Goal: Task Accomplishment & Management: Complete application form

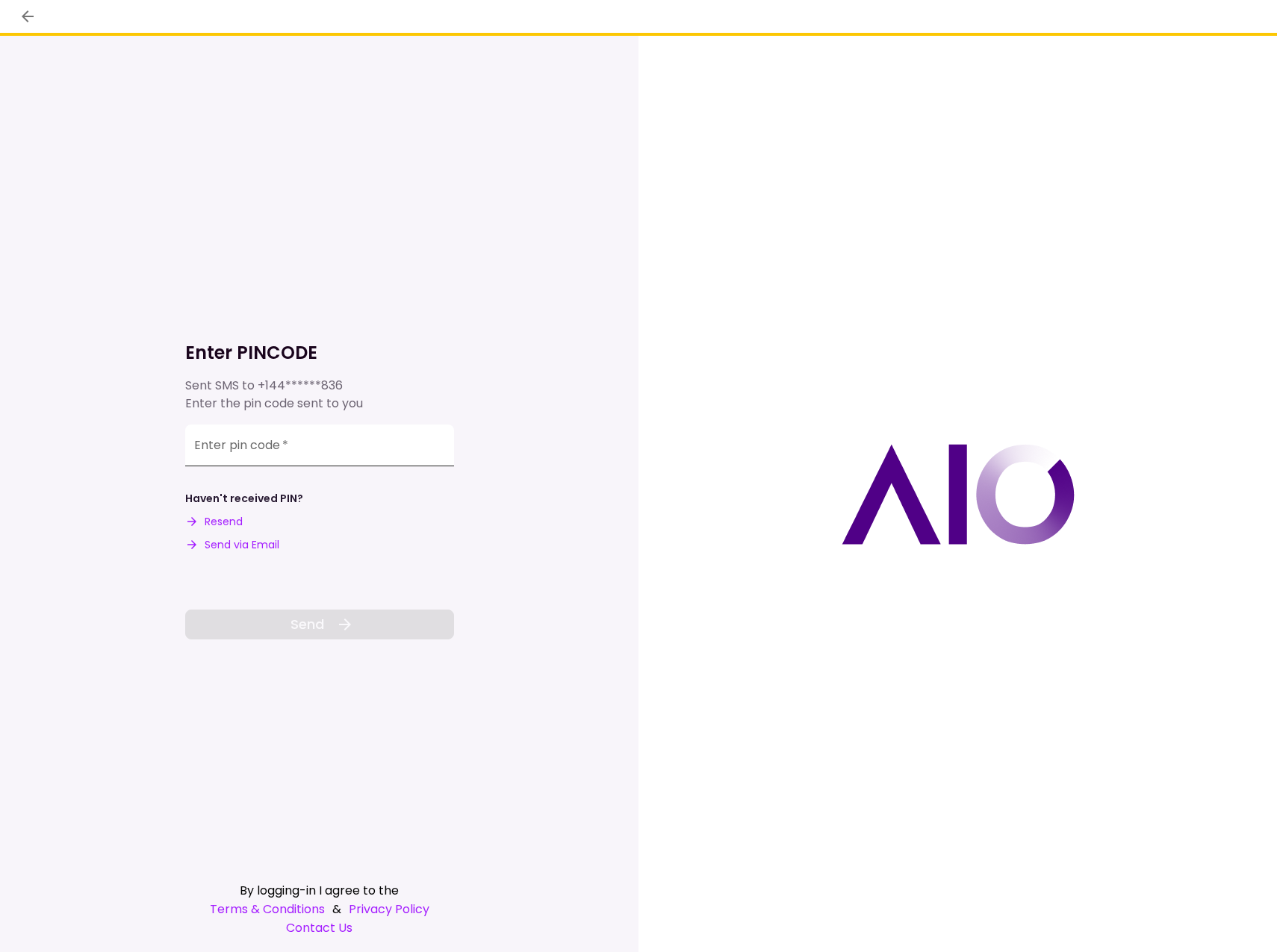
click at [324, 439] on input "Enter pin code   *" at bounding box center [319, 445] width 269 height 42
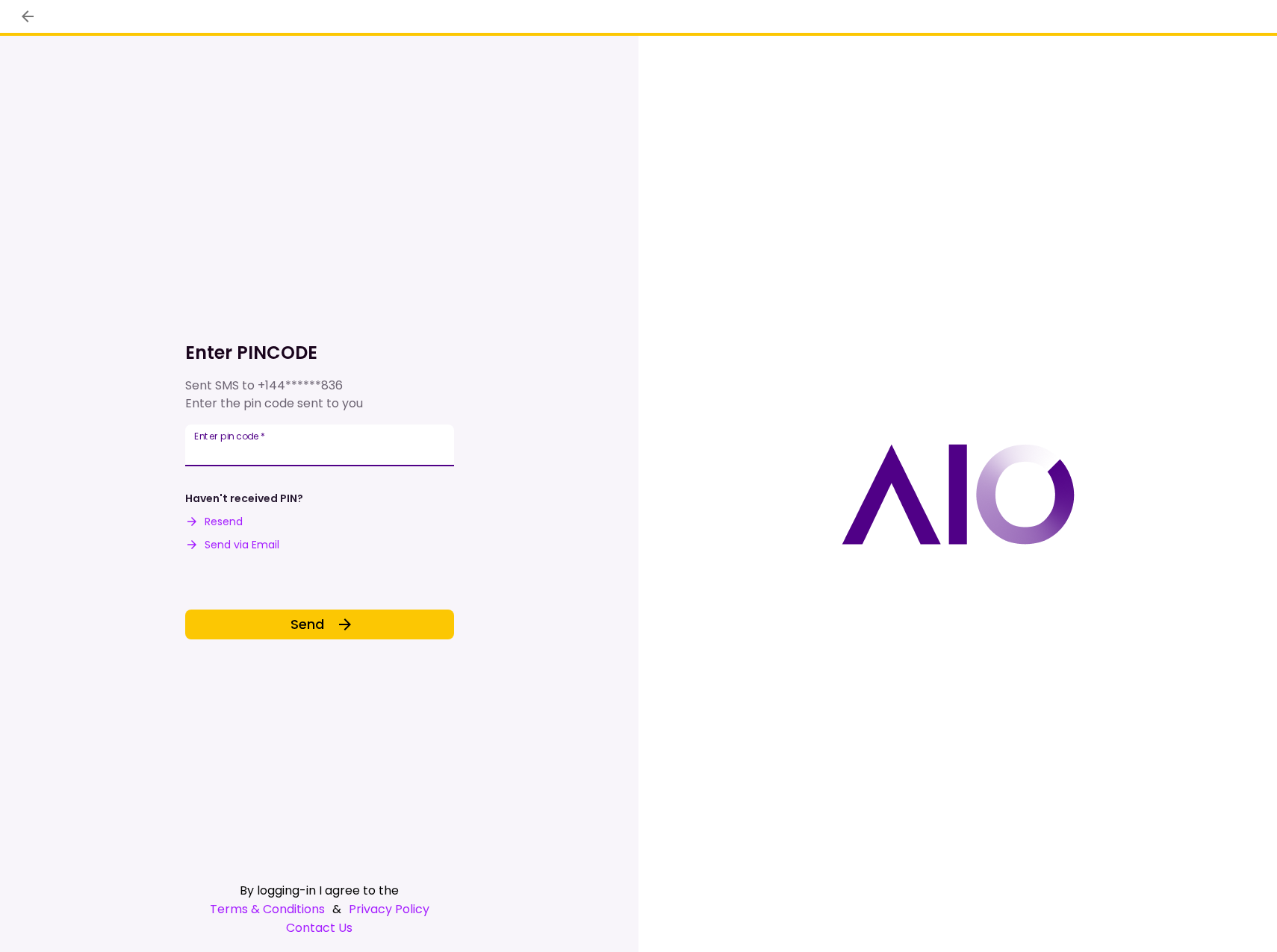
type input "******"
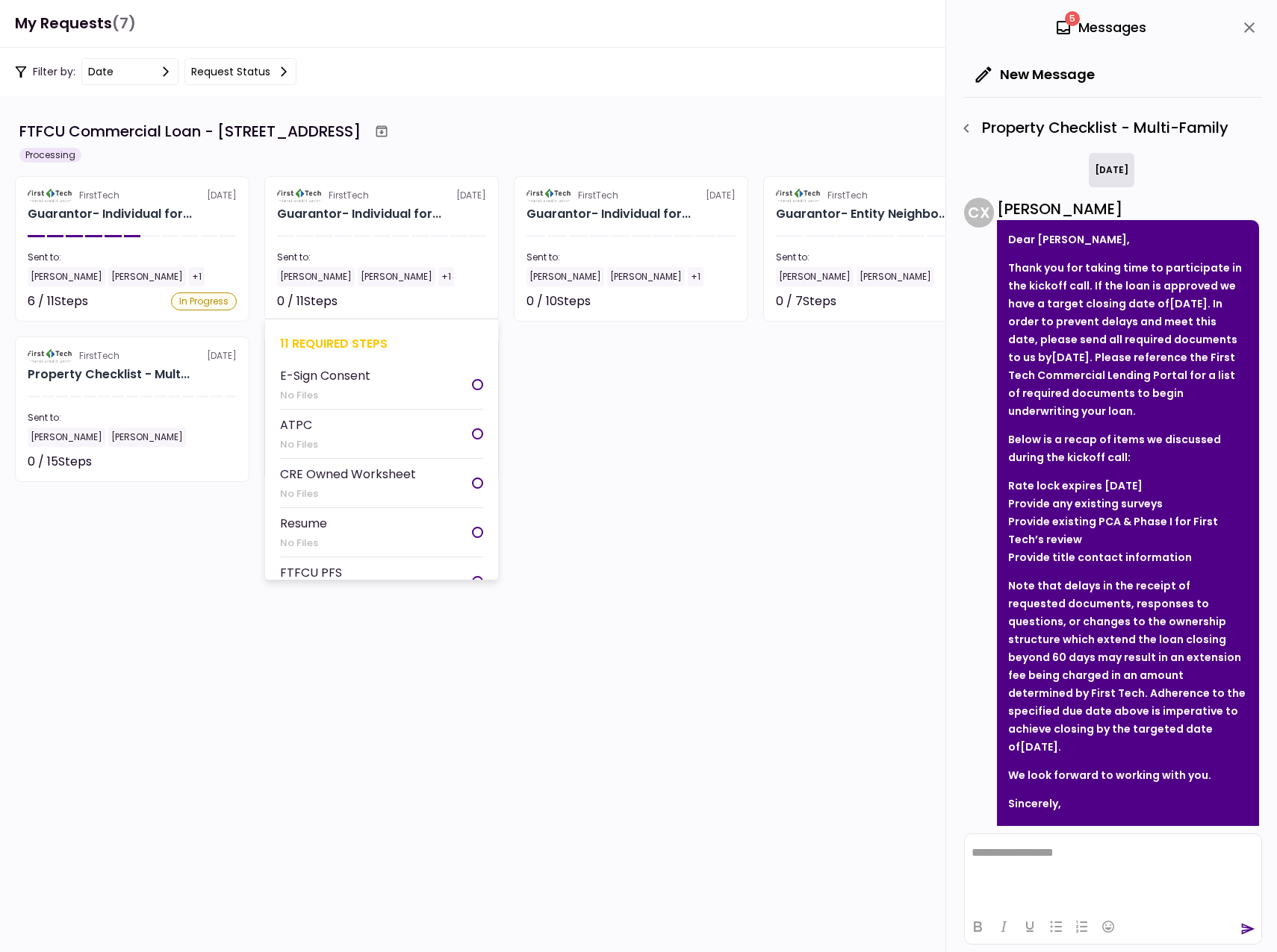
scroll to position [39, 0]
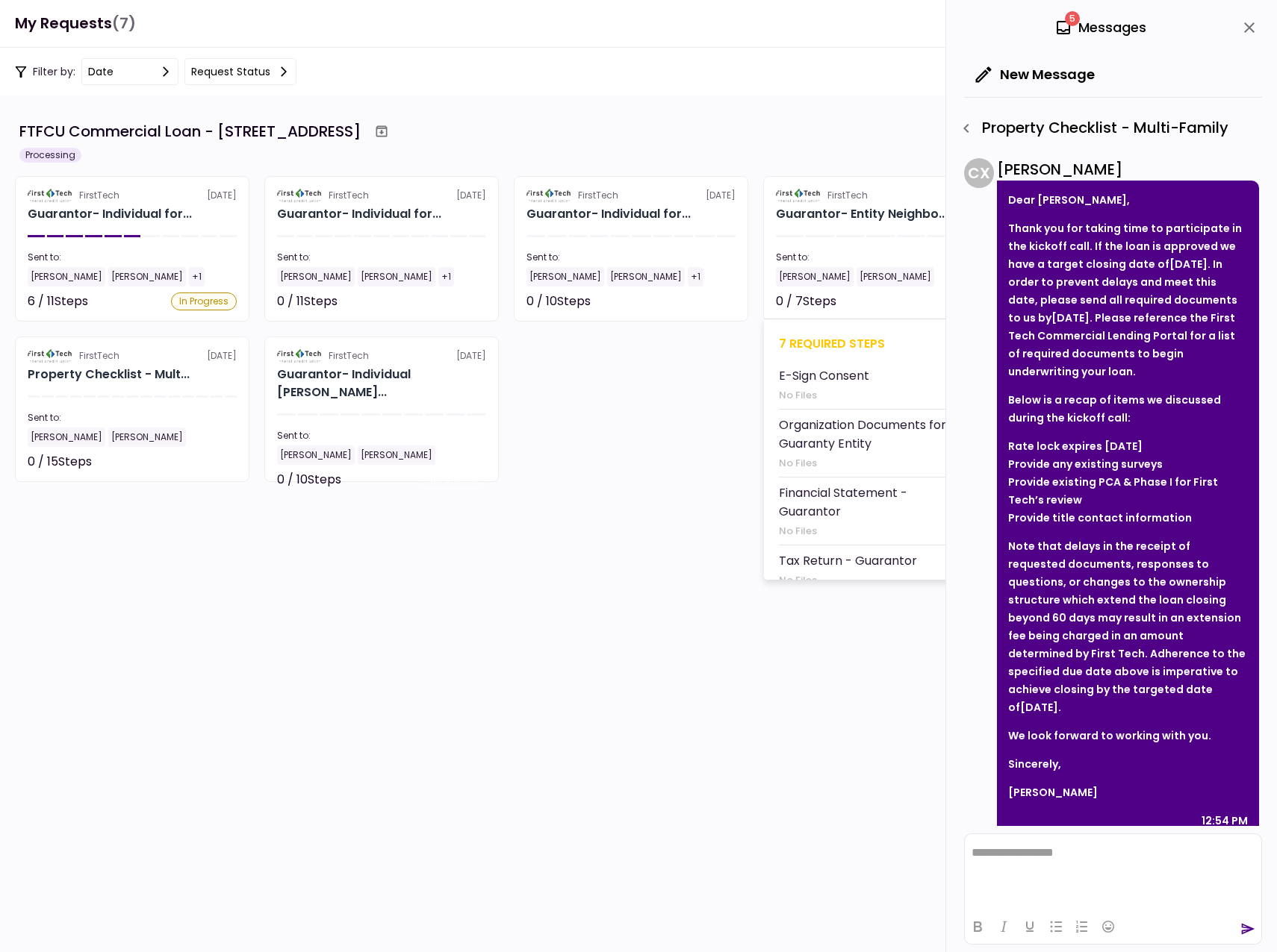
click at [846, 239] on section "FirstTech [DATE] Guarantor- Entity Neighbo... Sent to: [PERSON_NAME] [PERSON_NA…" at bounding box center [881, 249] width 235 height 146
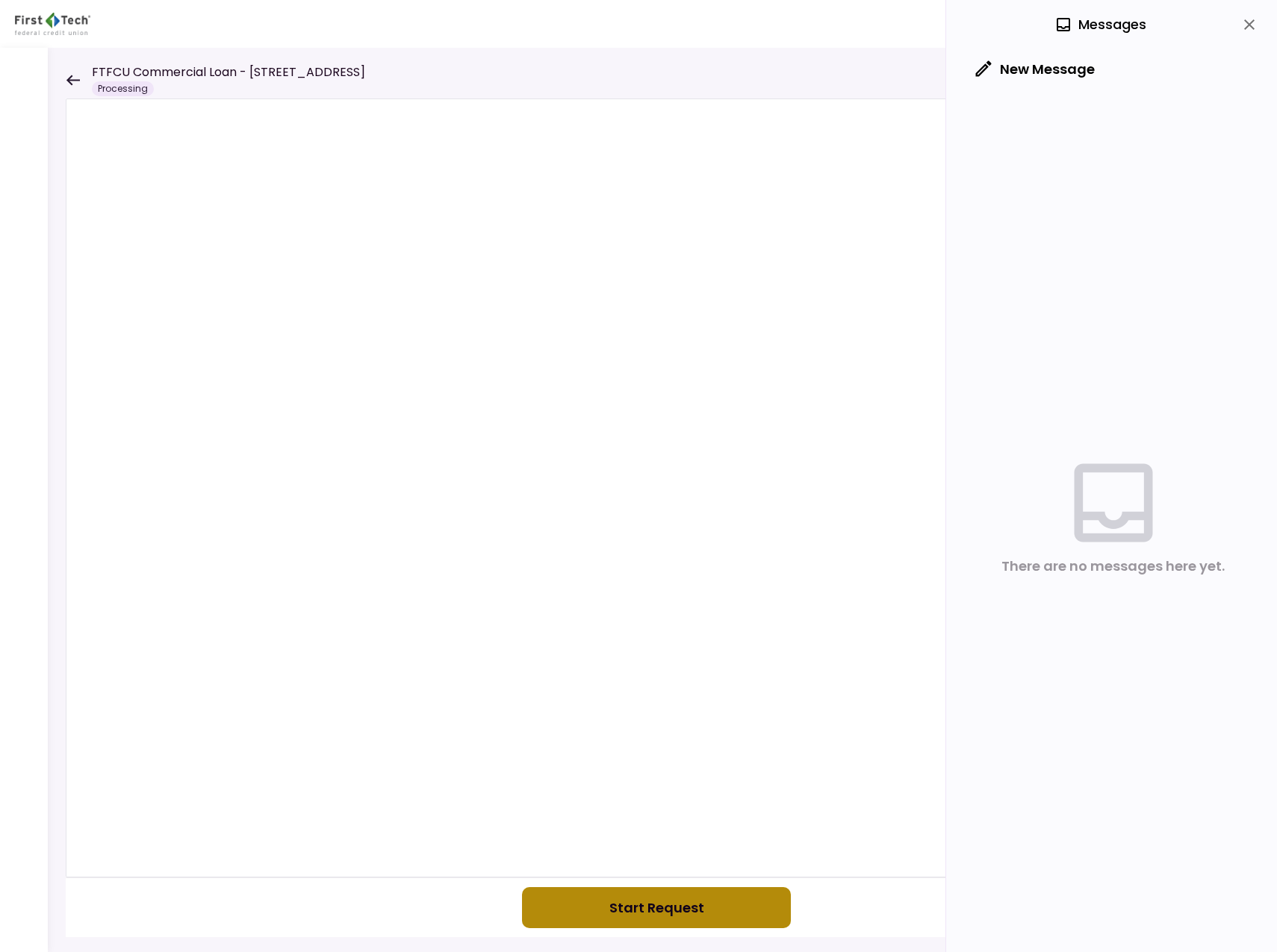
click at [613, 911] on button "Start Request" at bounding box center [656, 908] width 269 height 41
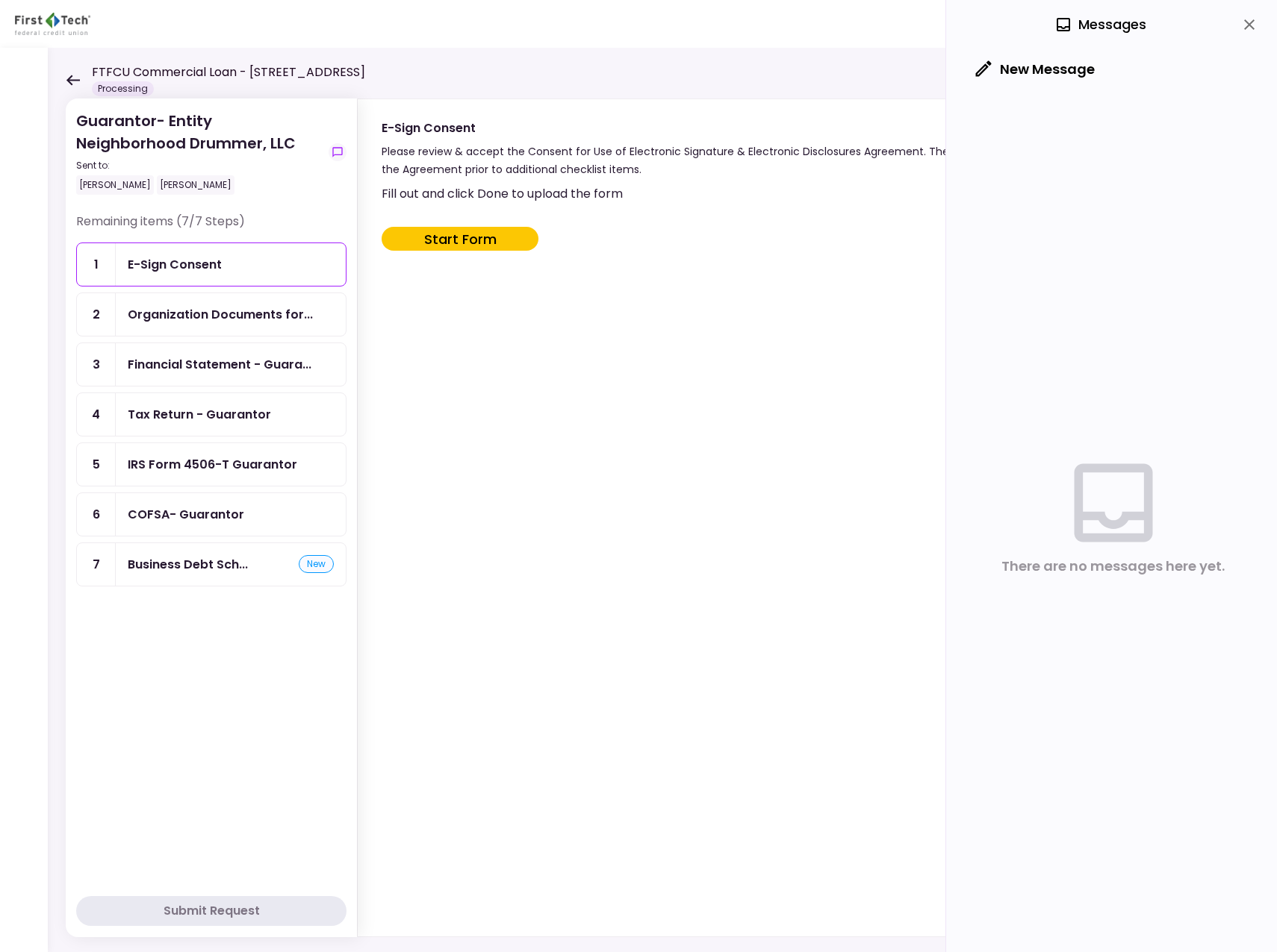
click at [467, 254] on div "Fill out and click Done to upload the form Start Form" at bounding box center [800, 557] width 838 height 746
click at [469, 237] on button "Start Form" at bounding box center [459, 239] width 157 height 24
type input "***"
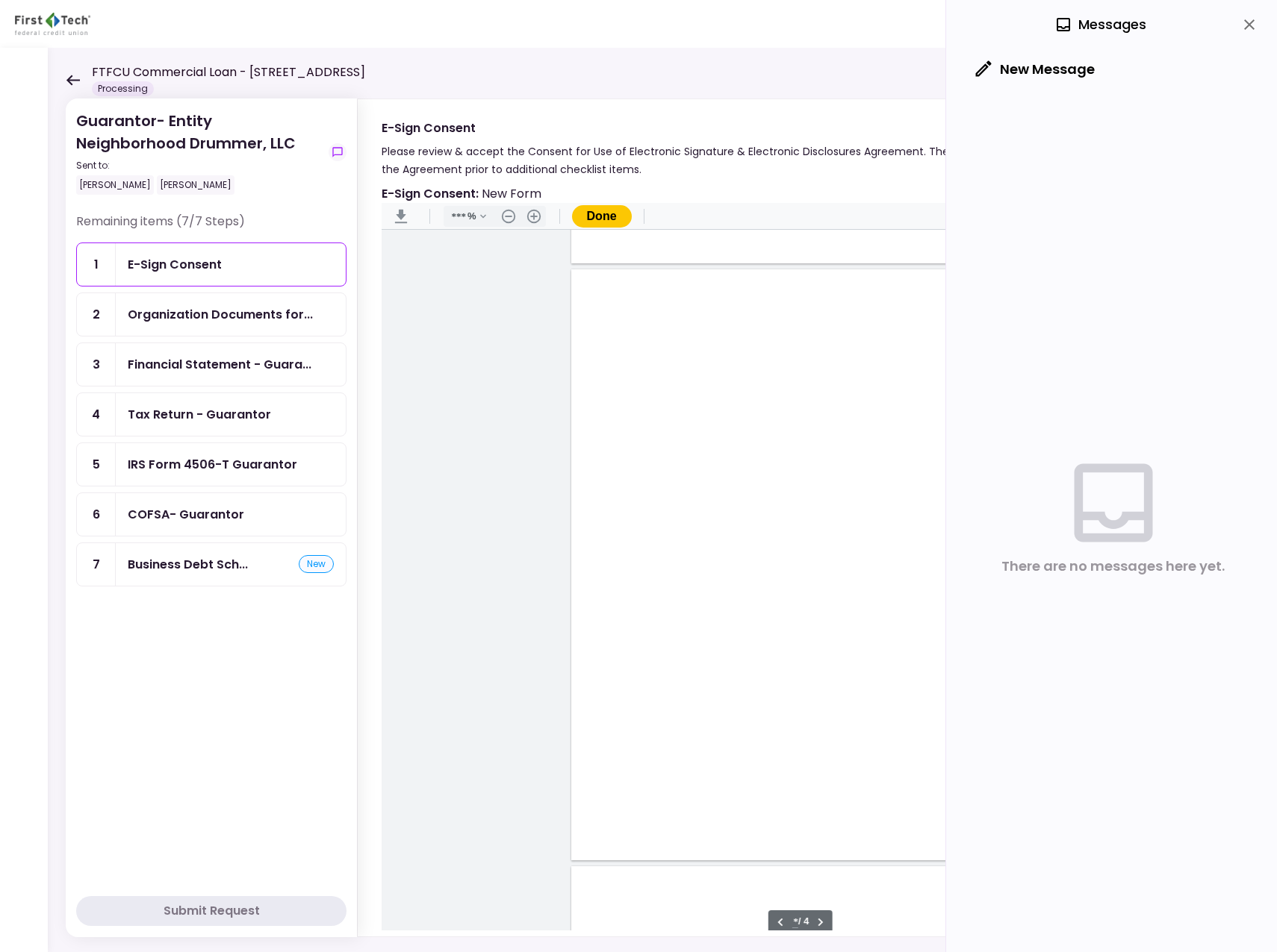
type input "*"
click at [602, 665] on div "Document Content" at bounding box center [603, 663] width 12 height 12
click at [663, 725] on div "Sign here" at bounding box center [652, 717] width 110 height 22
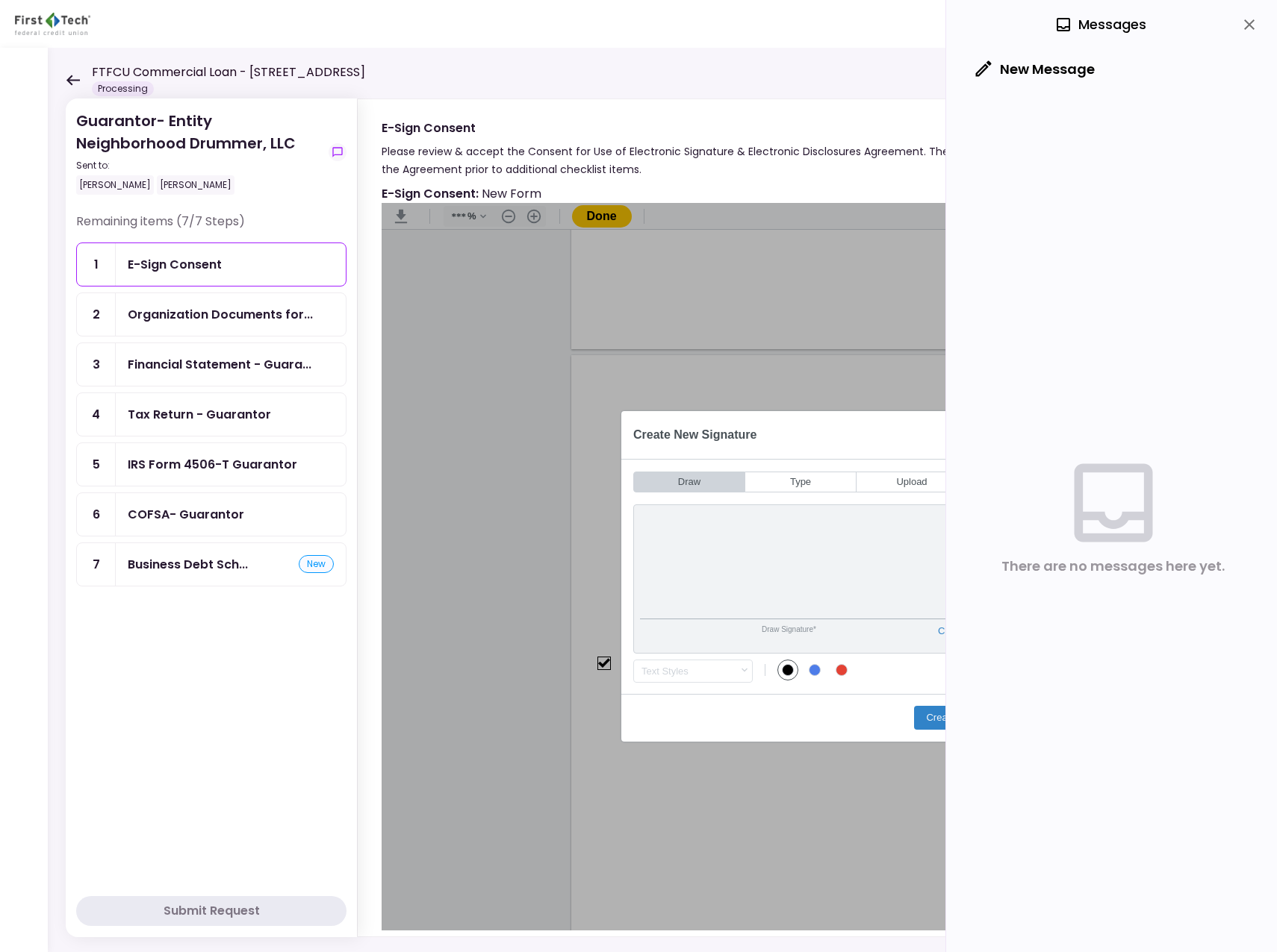
click at [699, 623] on div "Draw Signature* Clear" at bounding box center [800, 580] width 335 height 150
click at [1250, 27] on icon "close" at bounding box center [1249, 24] width 18 height 18
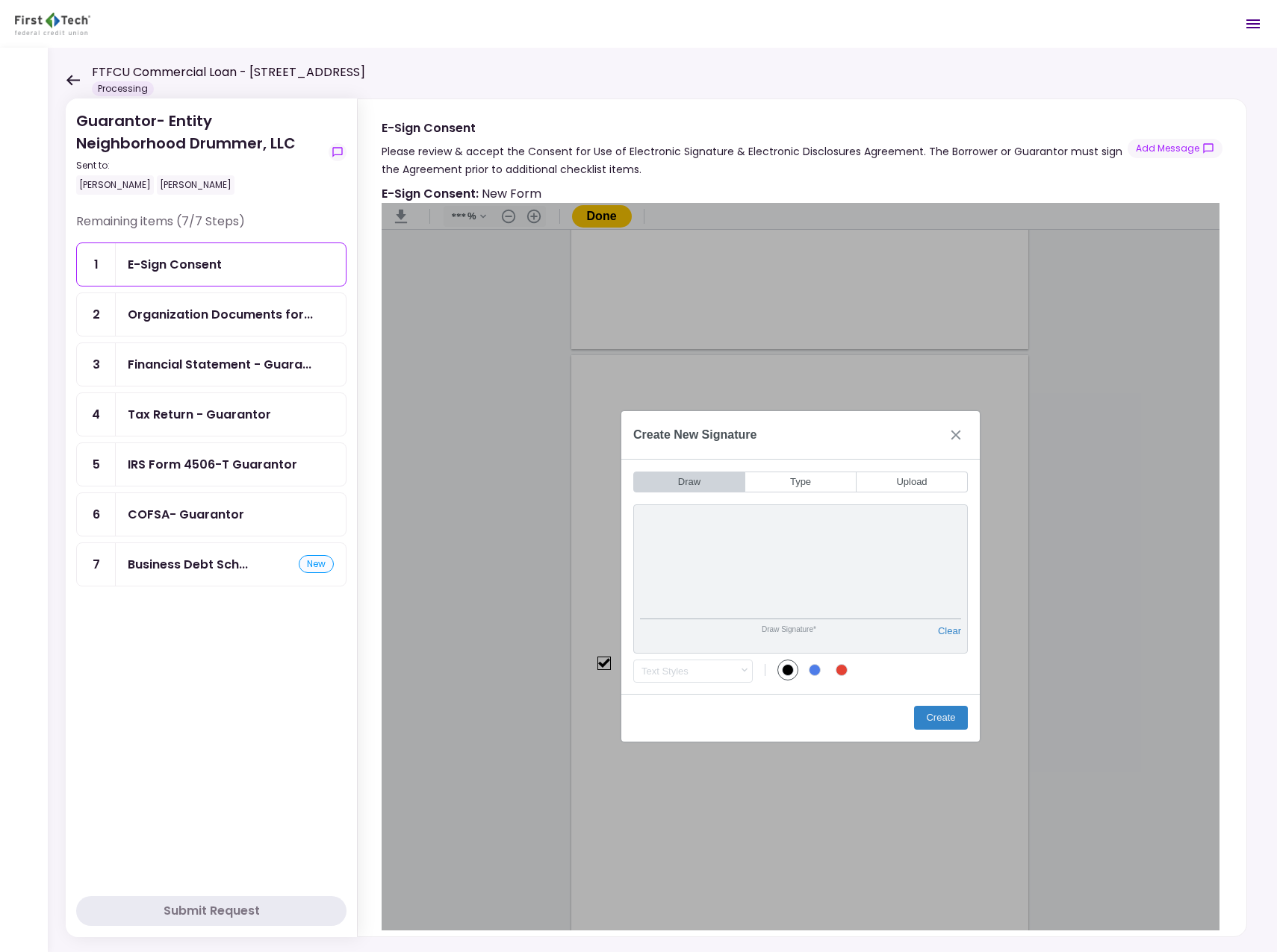
click at [951, 636] on button "Clear" at bounding box center [949, 635] width 23 height 21
click at [926, 705] on div "Create" at bounding box center [800, 718] width 358 height 48
click at [929, 721] on button "Create" at bounding box center [941, 718] width 54 height 24
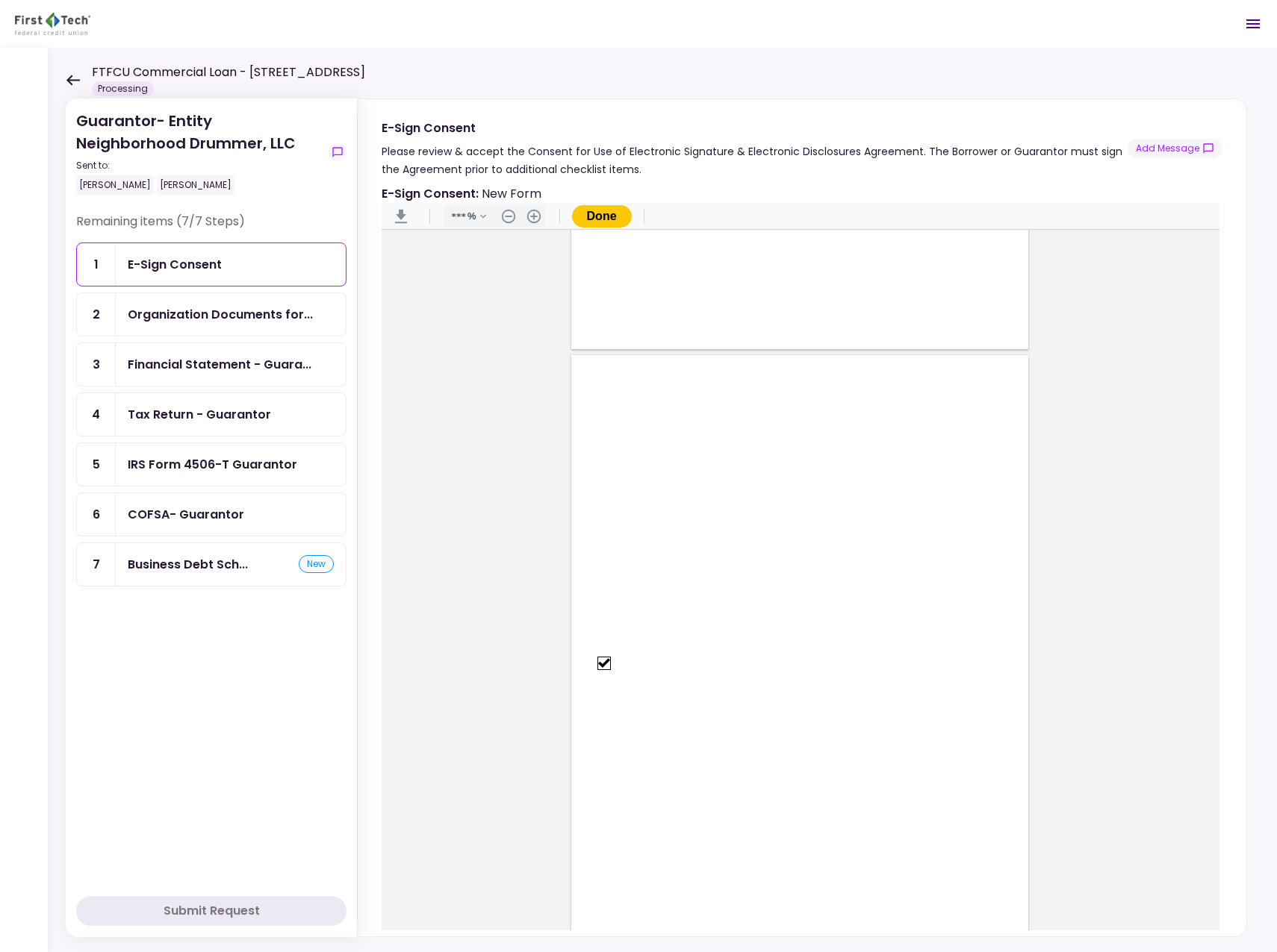
click at [611, 224] on button "Done" at bounding box center [602, 217] width 60 height 22
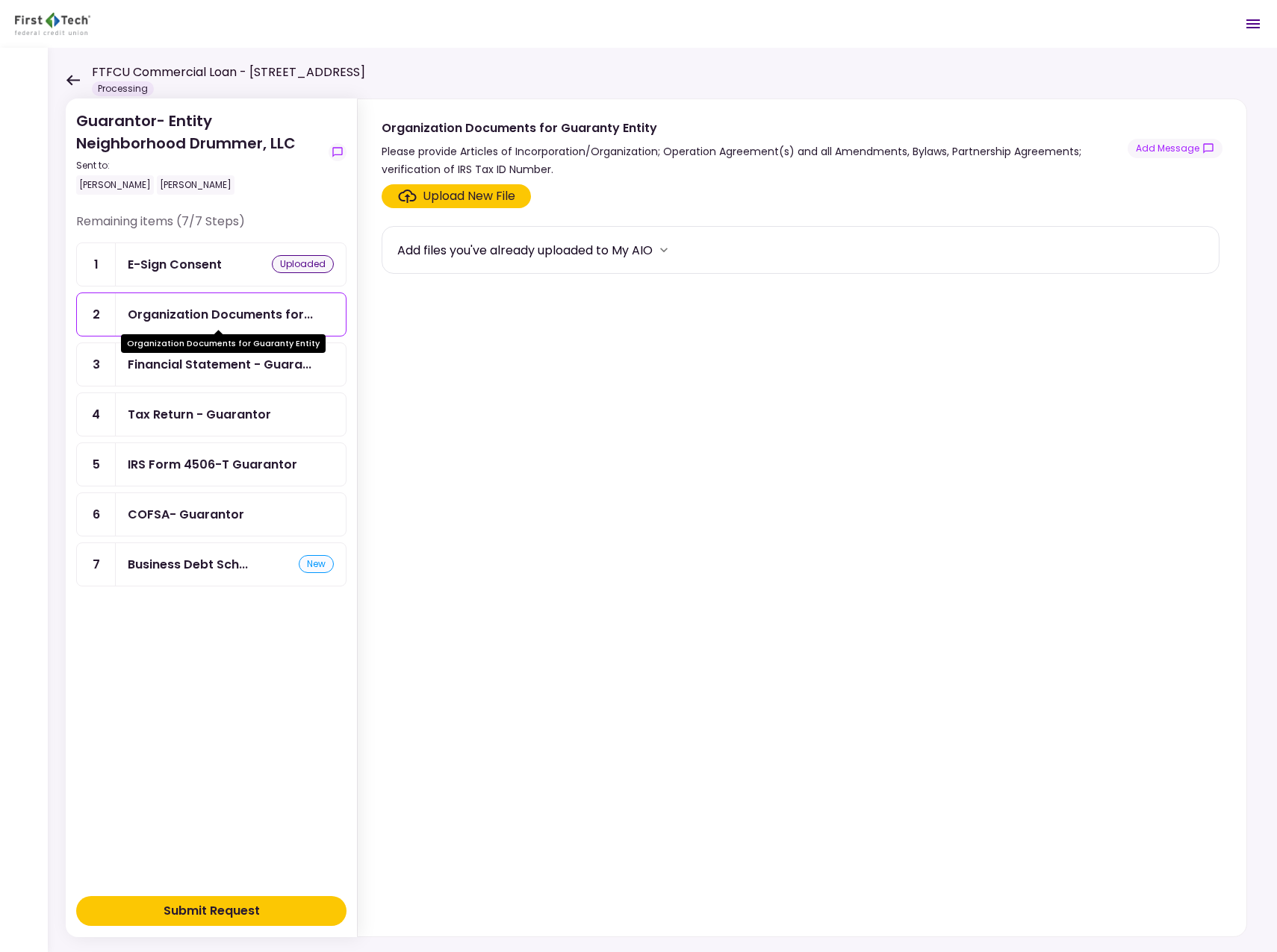
click at [293, 313] on div "Organization Documents for..." at bounding box center [220, 315] width 185 height 19
click at [471, 194] on div "Upload New File" at bounding box center [469, 196] width 93 height 18
click at [0, 0] on input "Upload New File" at bounding box center [0, 0] width 0 height 0
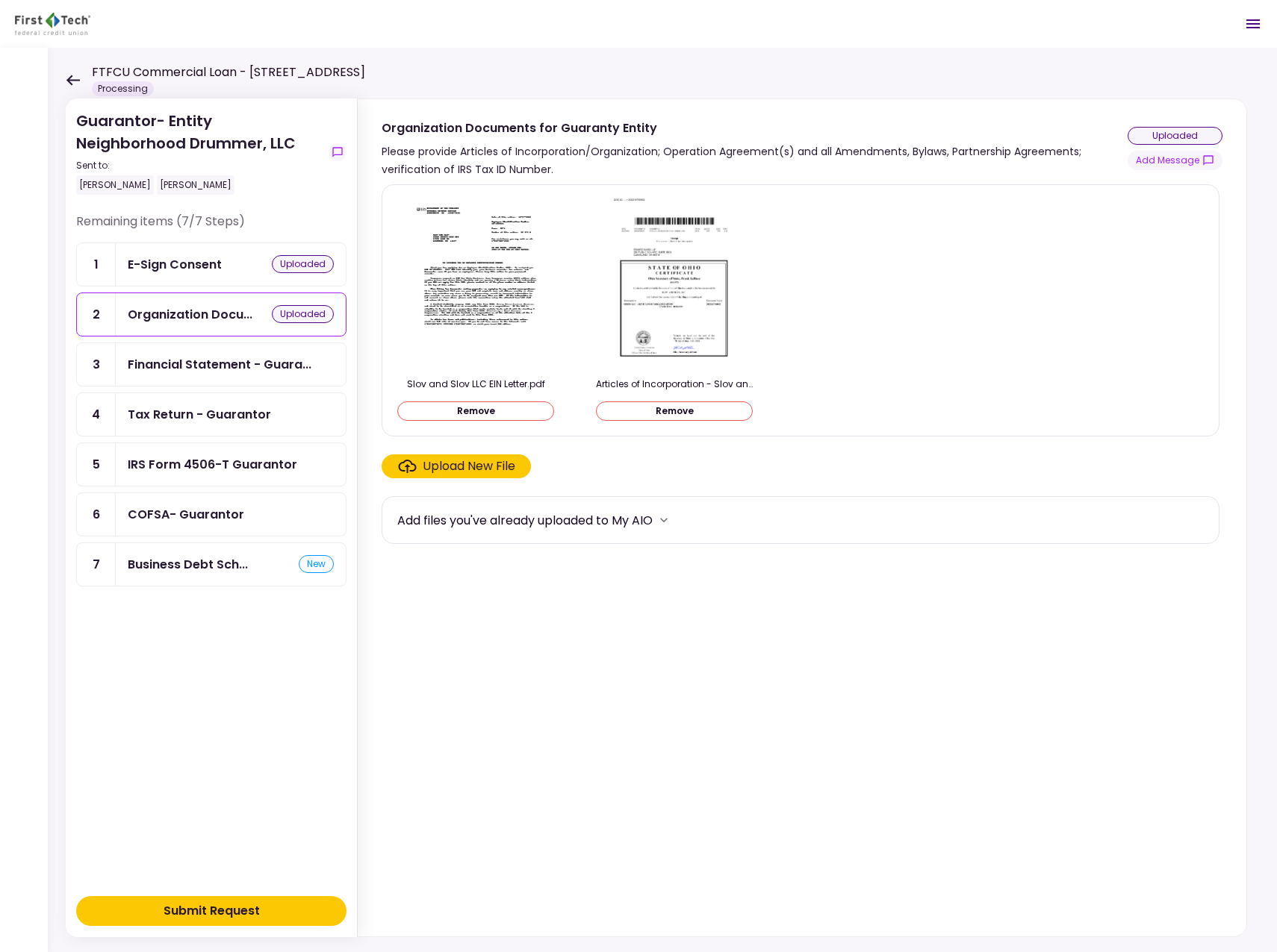
click at [494, 462] on div "Upload New File" at bounding box center [469, 466] width 93 height 18
click at [0, 0] on input "Upload New File" at bounding box center [0, 0] width 0 height 0
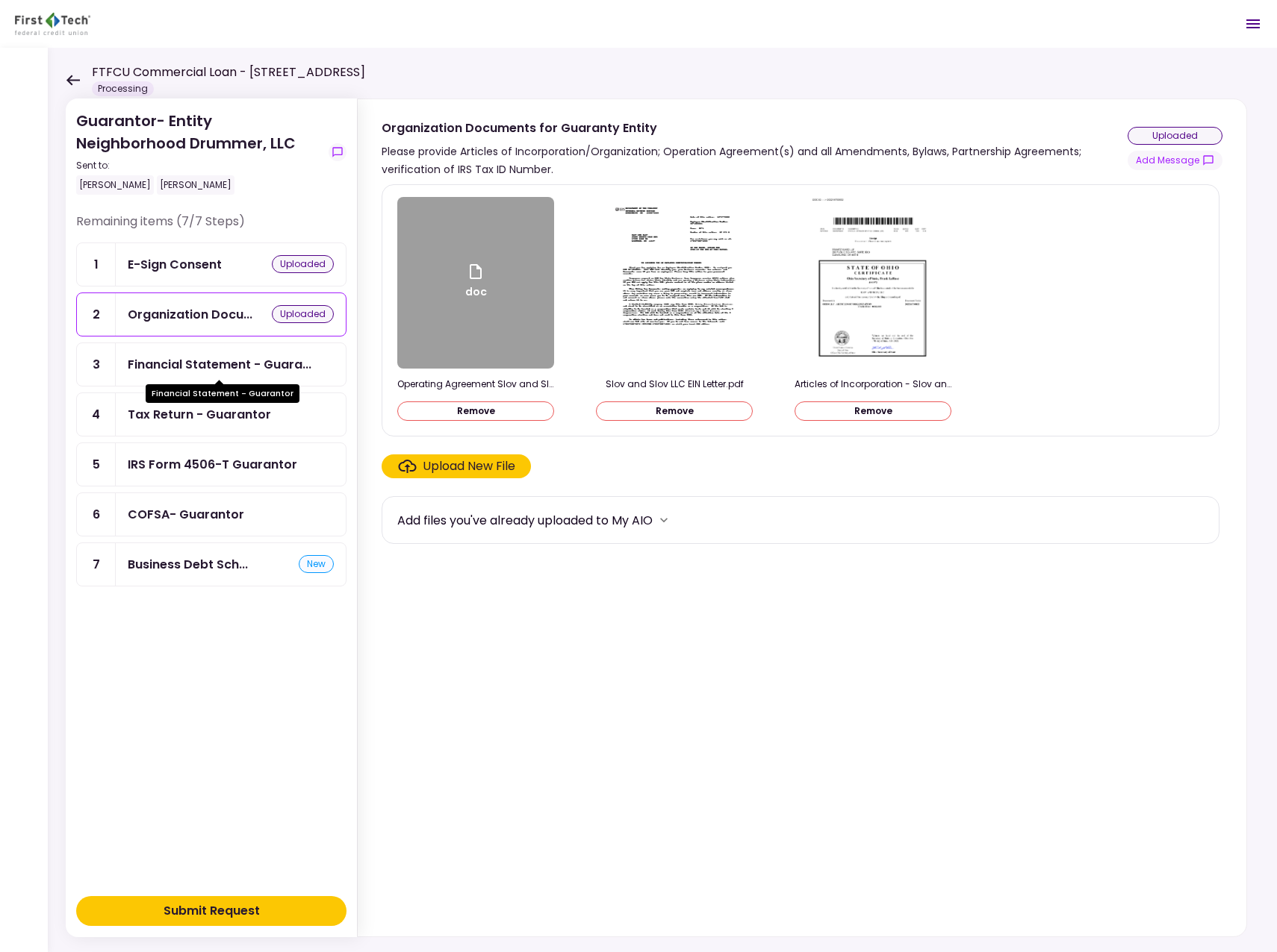
click at [255, 368] on div "Financial Statement - Guara..." at bounding box center [219, 365] width 184 height 19
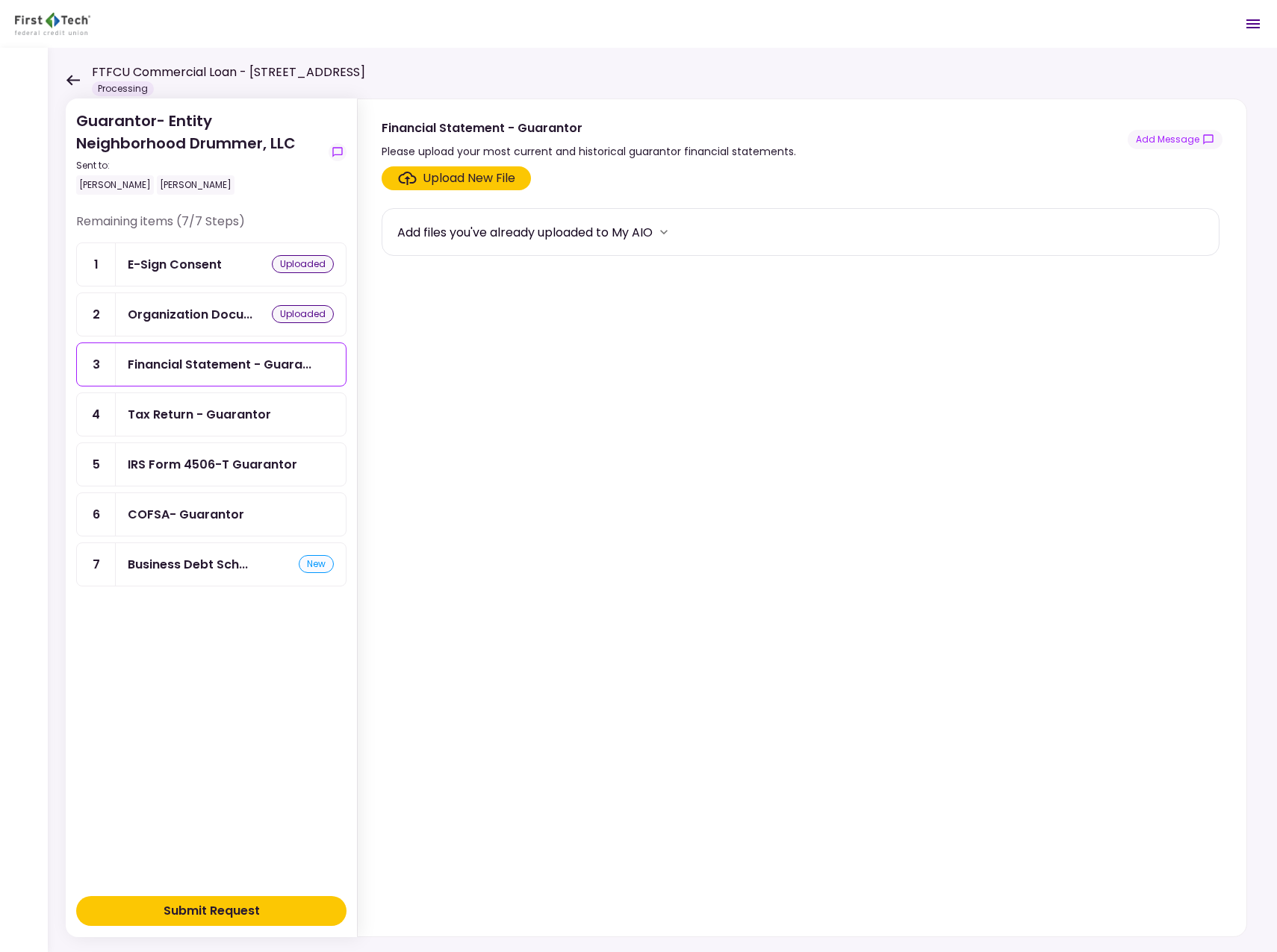
click at [467, 179] on div "Upload New File" at bounding box center [469, 178] width 93 height 18
click at [0, 0] on input "Upload New File" at bounding box center [0, 0] width 0 height 0
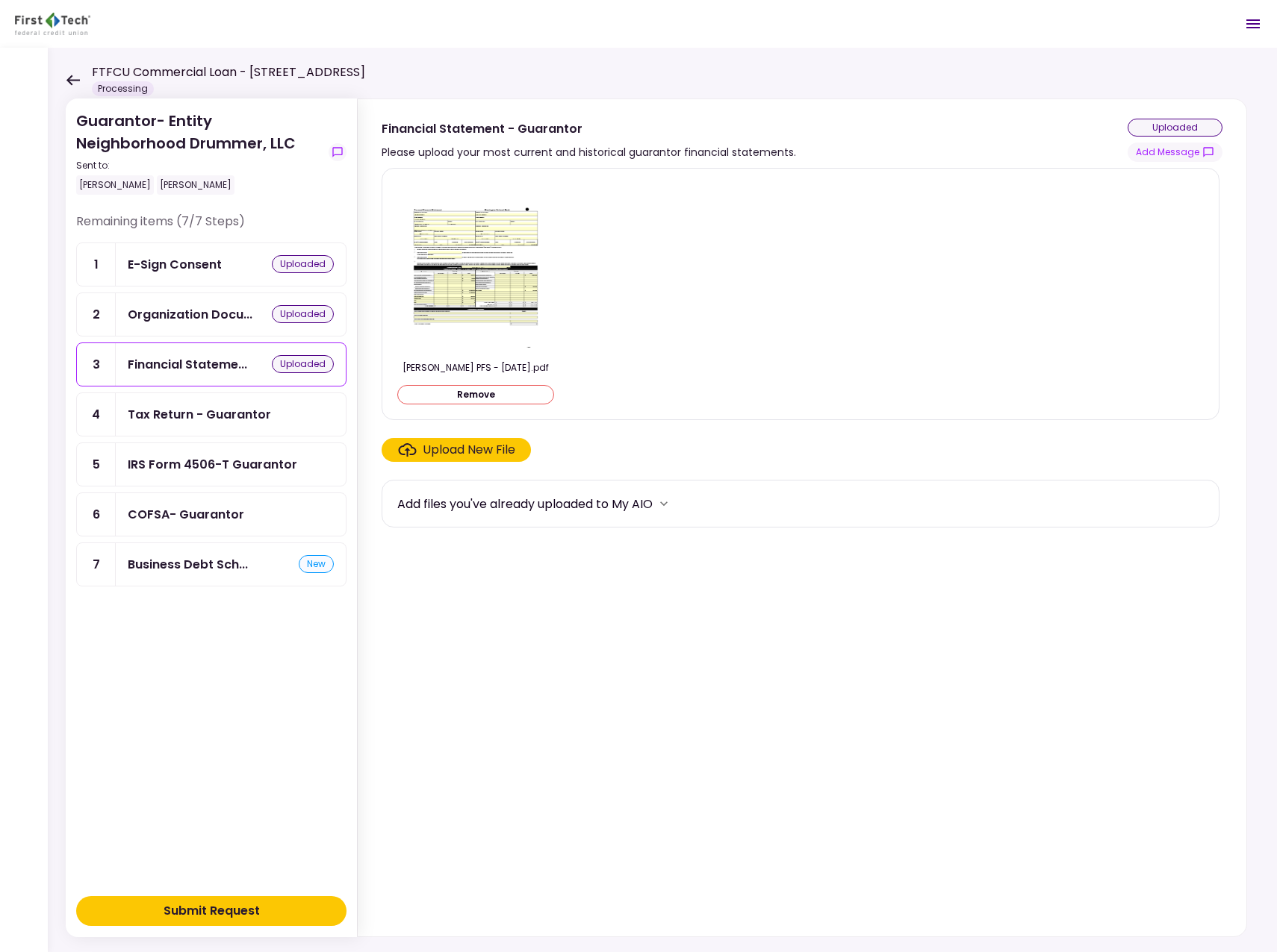
click at [221, 409] on div "Tax Return - Guarantor" at bounding box center [199, 415] width 143 height 19
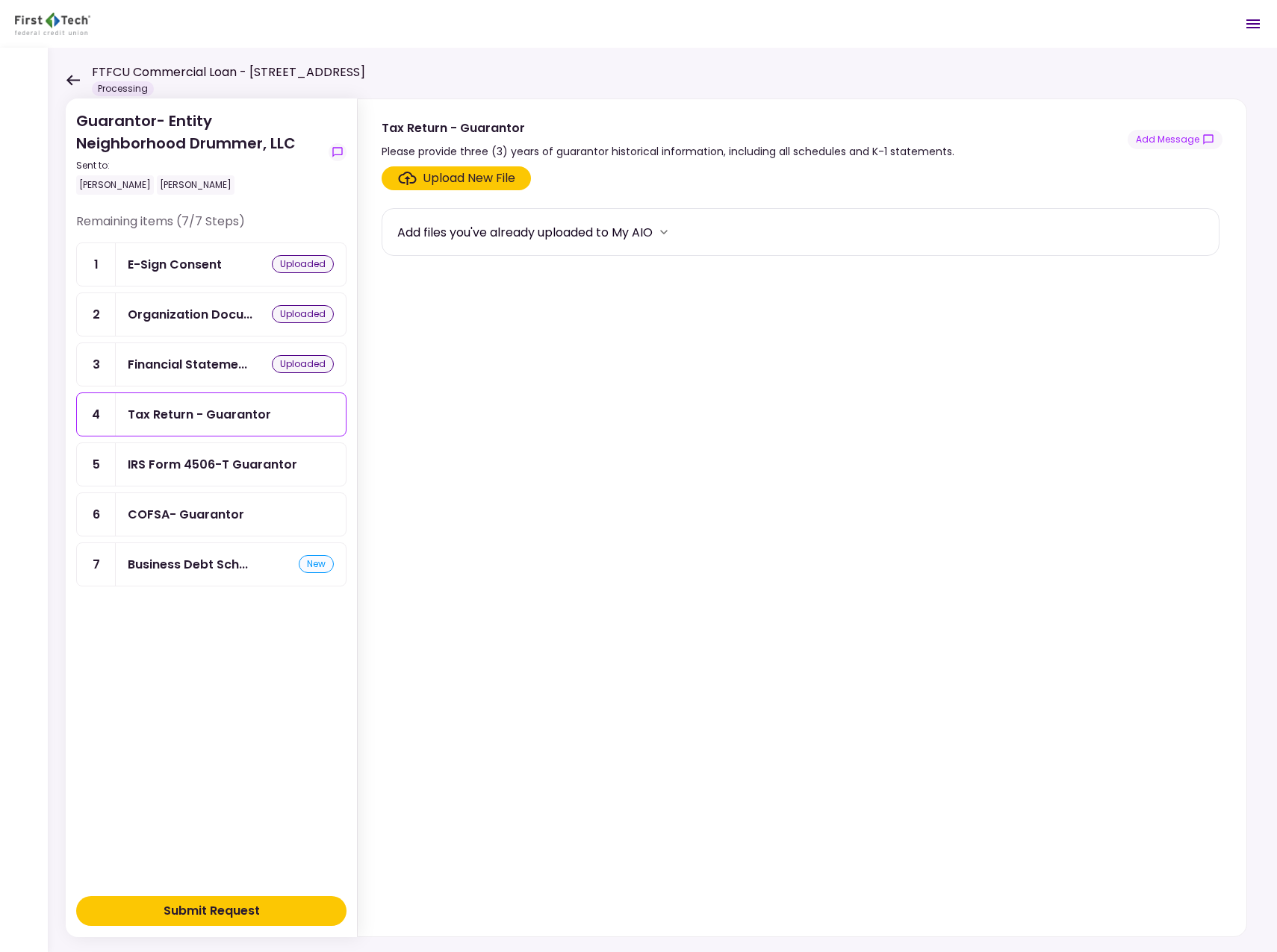
click at [486, 176] on div "Upload New File" at bounding box center [469, 178] width 93 height 18
click at [0, 0] on input "Upload New File" at bounding box center [0, 0] width 0 height 0
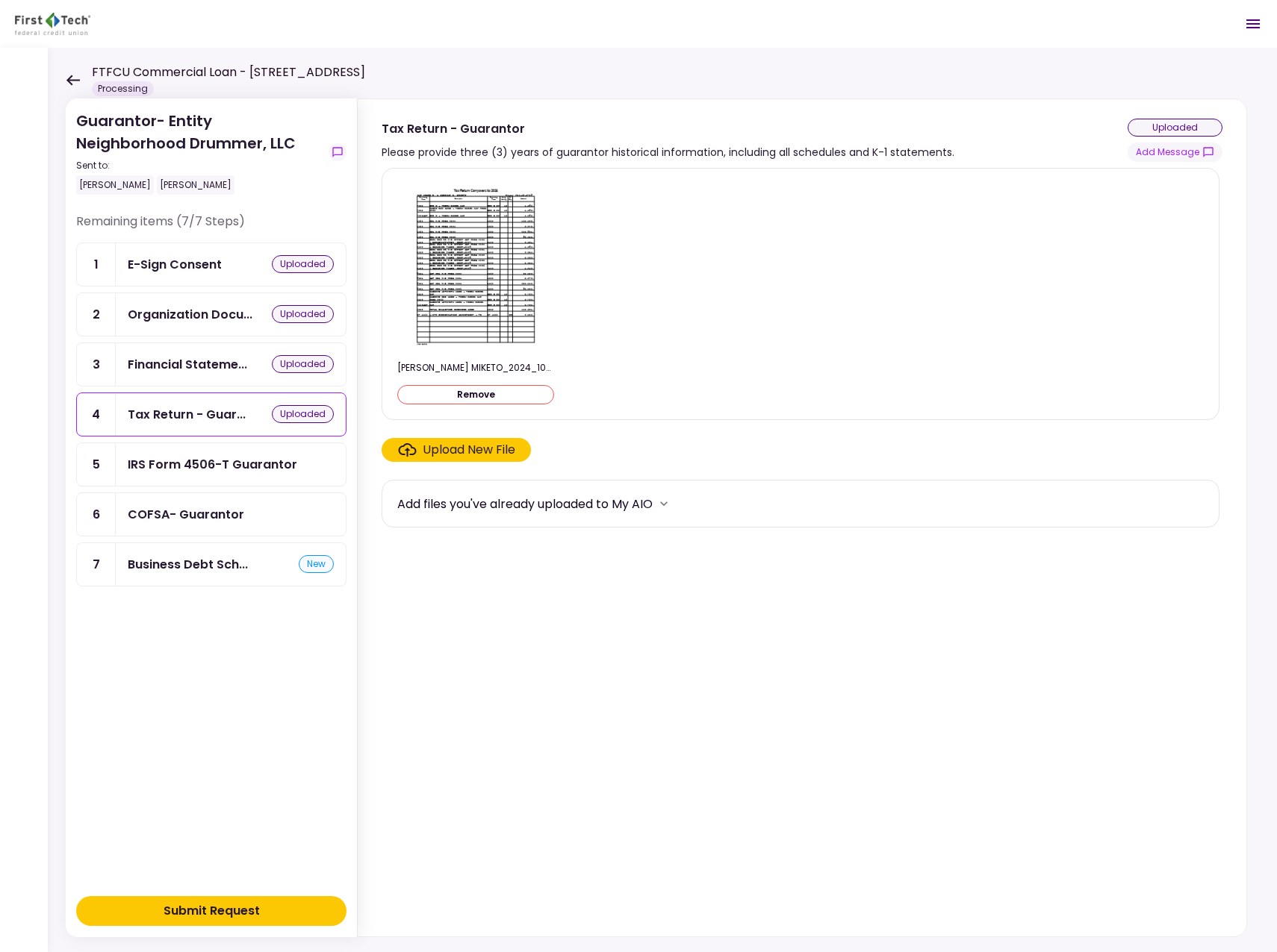
click at [272, 452] on div "IRS Form 4506-T Guarantor" at bounding box center [231, 465] width 230 height 43
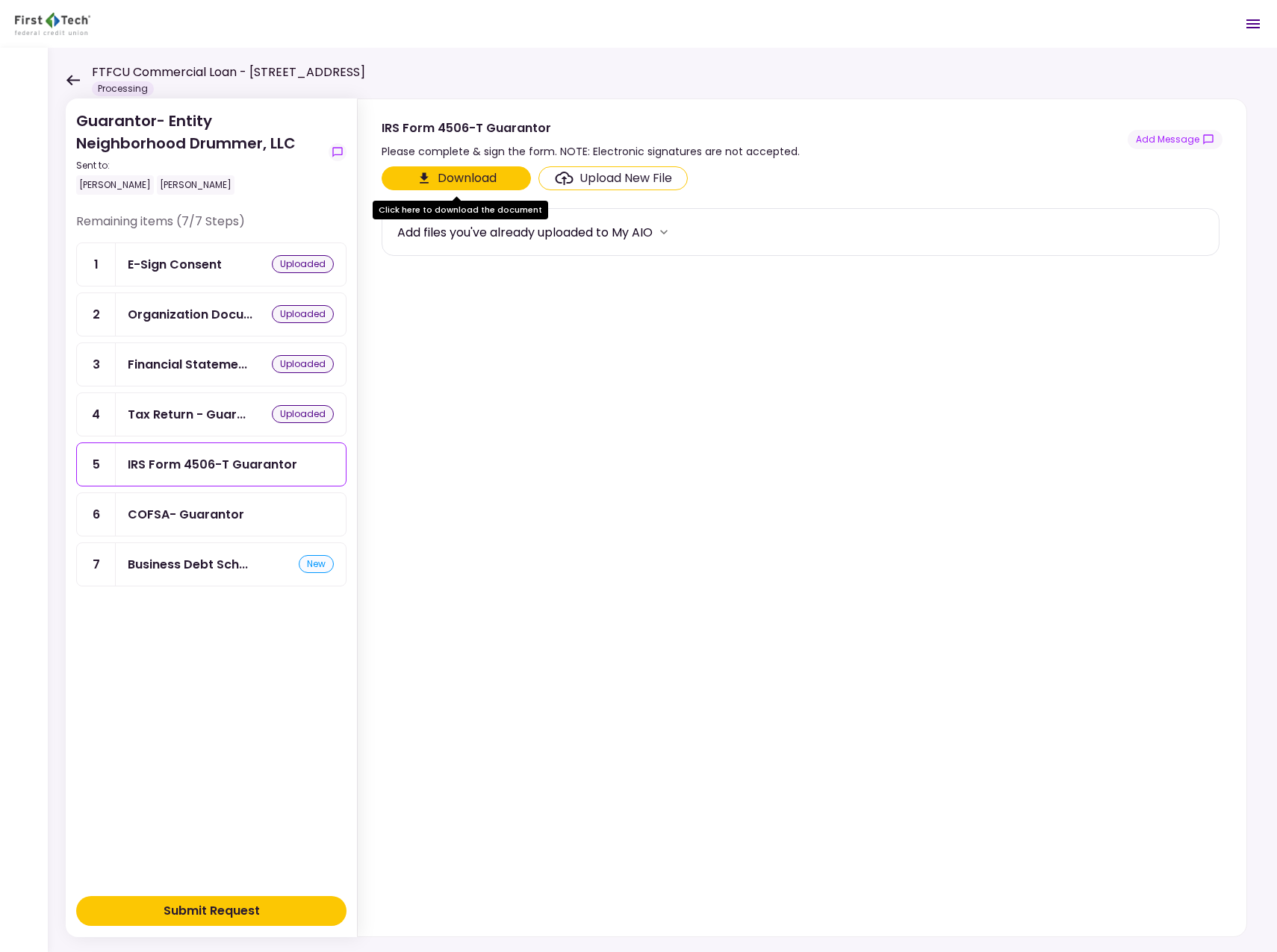
click at [459, 171] on button "Download" at bounding box center [456, 178] width 150 height 24
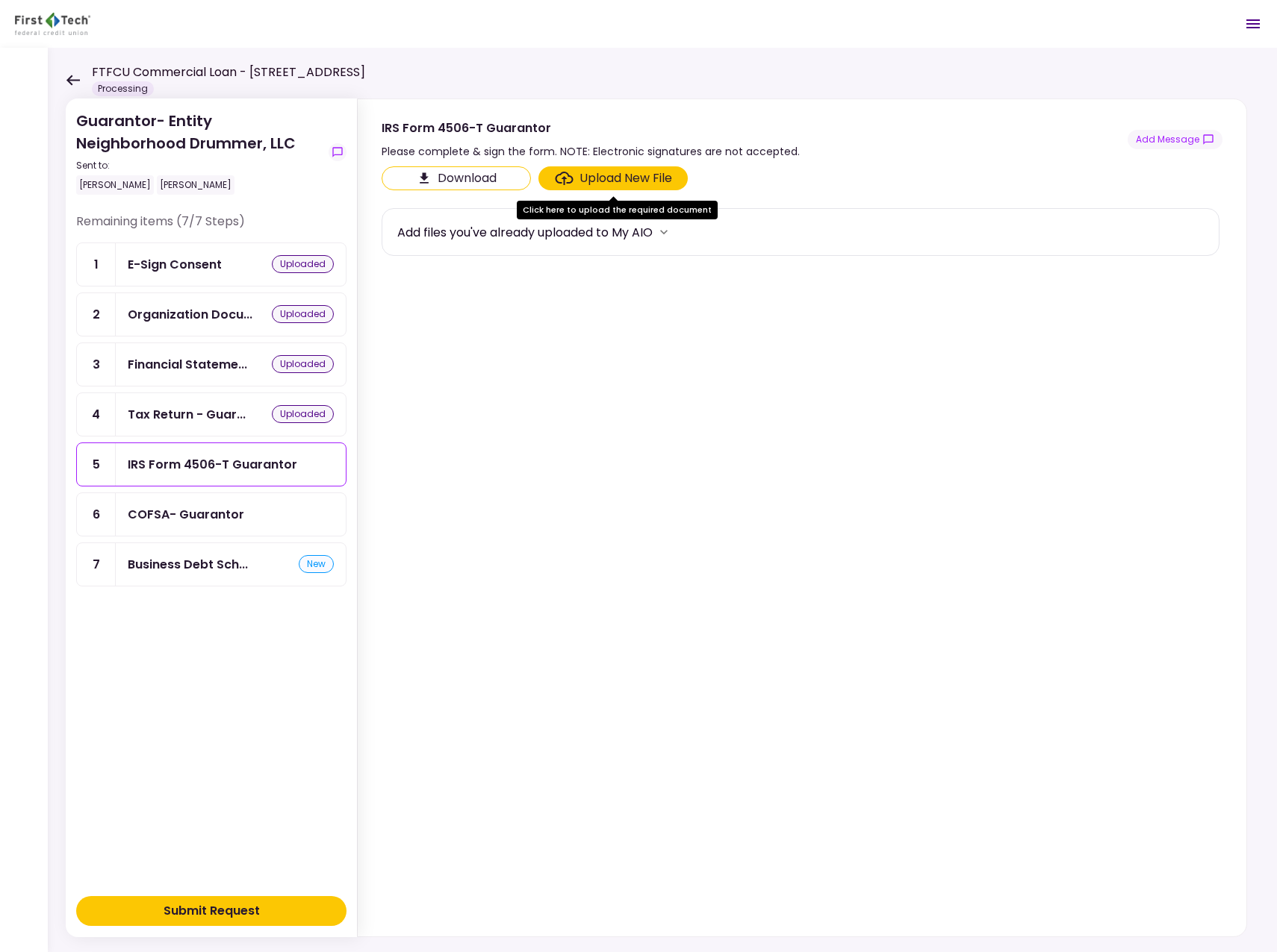
click at [221, 513] on div "COFSA- Guarantor" at bounding box center [186, 515] width 117 height 19
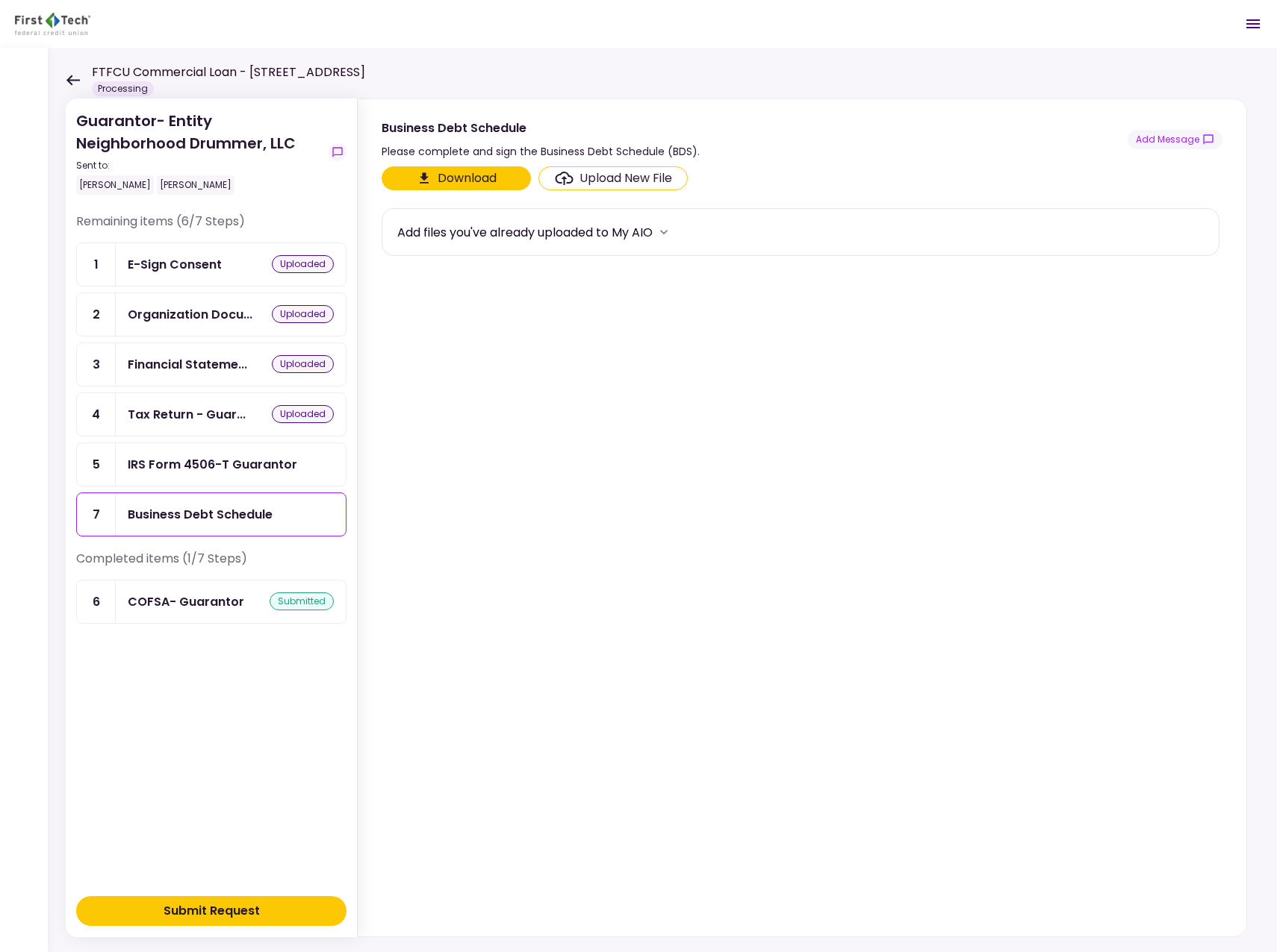
click at [228, 472] on div "IRS Form 4506-T Guarantor" at bounding box center [212, 465] width 169 height 19
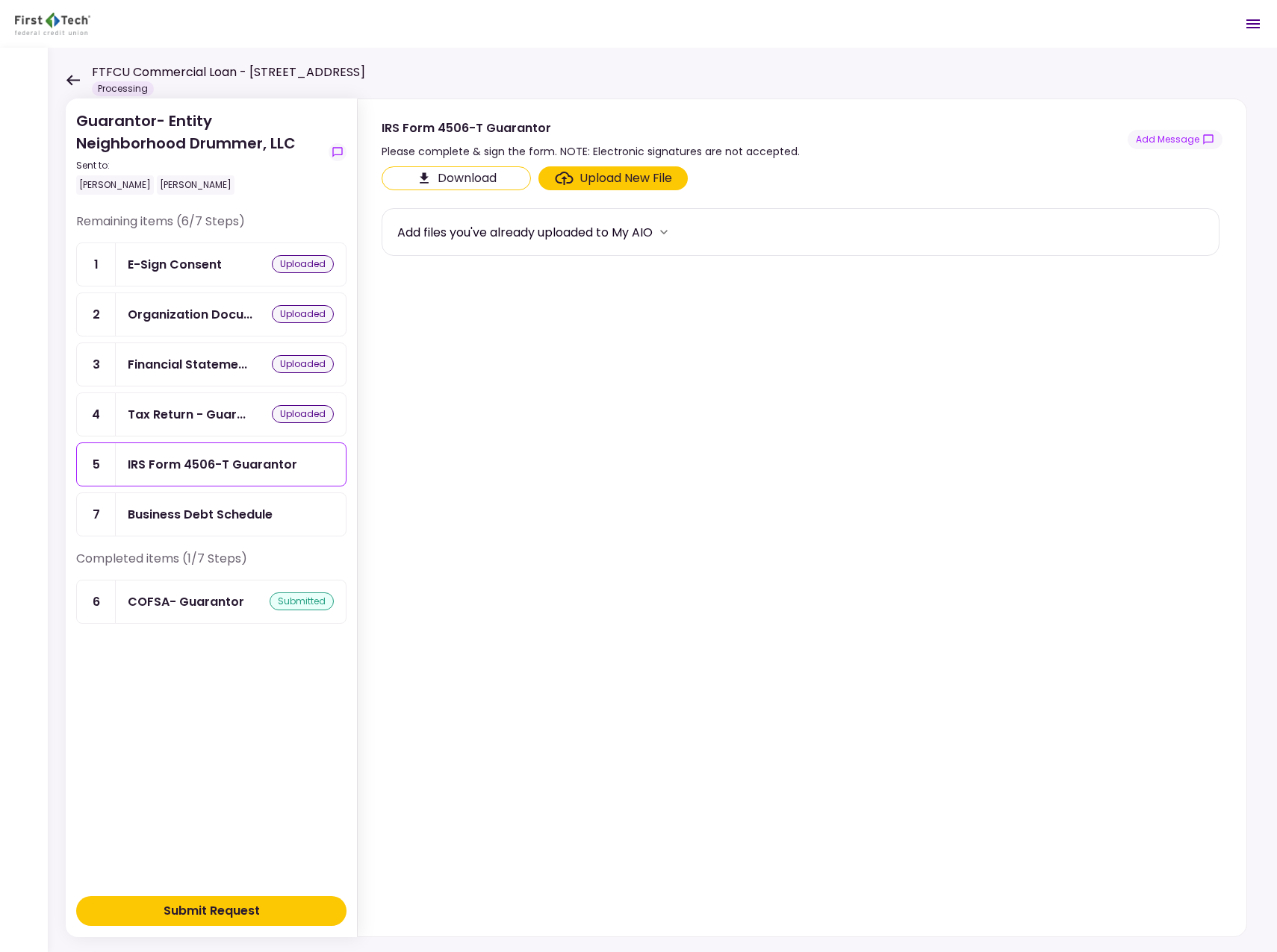
click at [585, 183] on div "Upload New File" at bounding box center [626, 178] width 93 height 18
click at [0, 0] on input "Upload New File" at bounding box center [0, 0] width 0 height 0
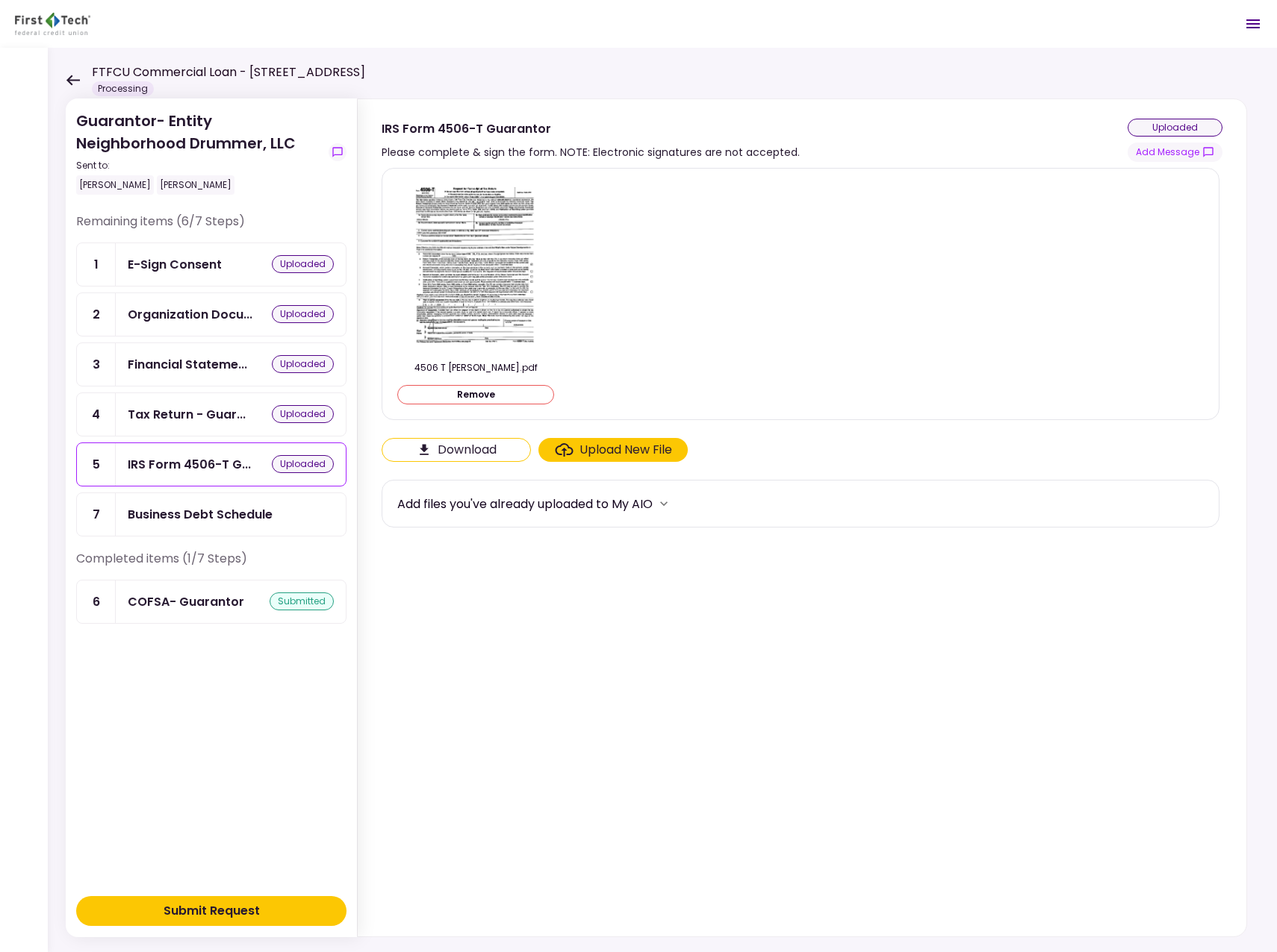
click at [239, 515] on div "Business Debt Schedule" at bounding box center [200, 515] width 145 height 19
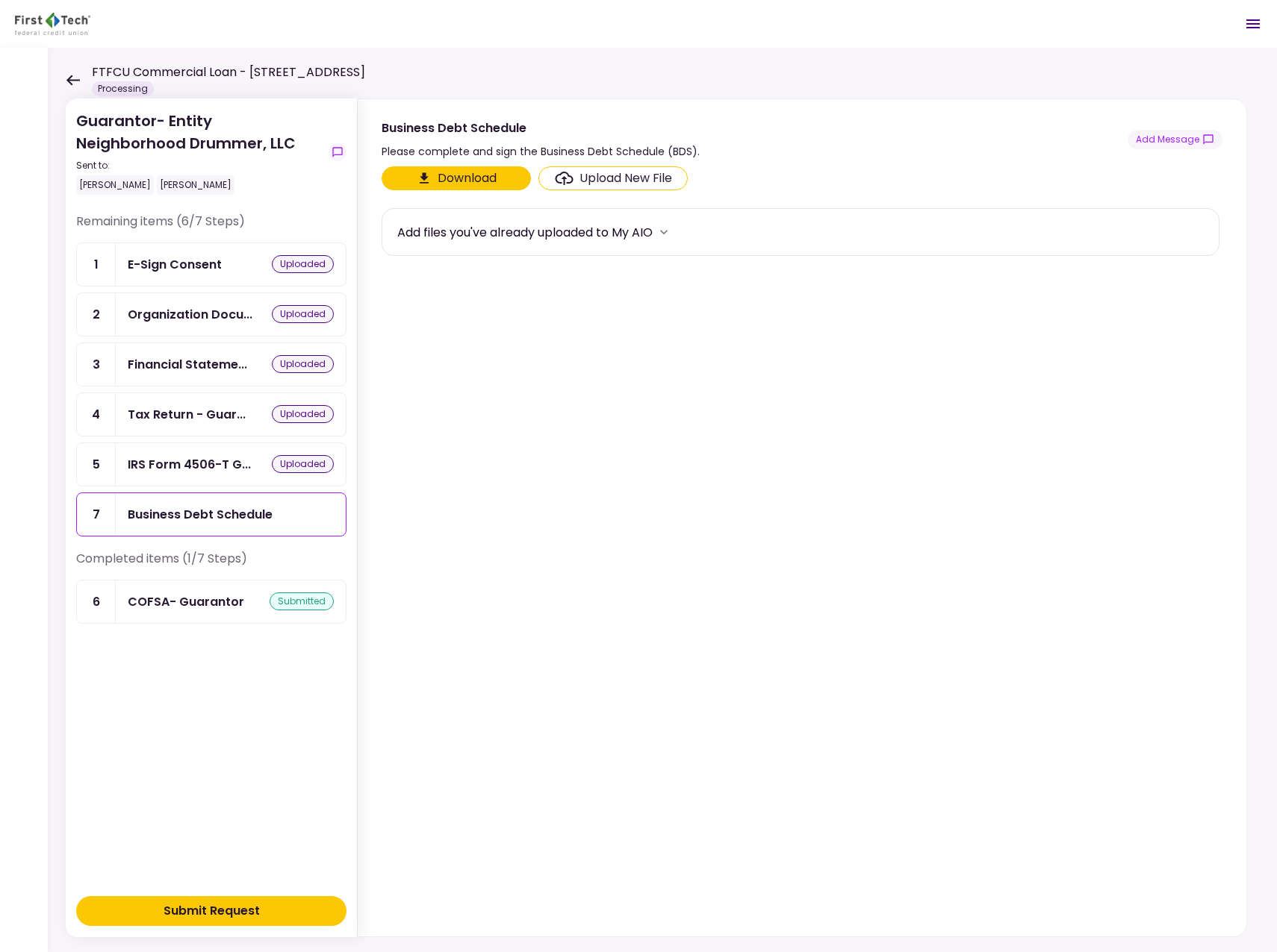
click at [466, 190] on button "Download" at bounding box center [456, 178] width 150 height 24
click at [269, 919] on button "Submit Request" at bounding box center [211, 911] width 270 height 30
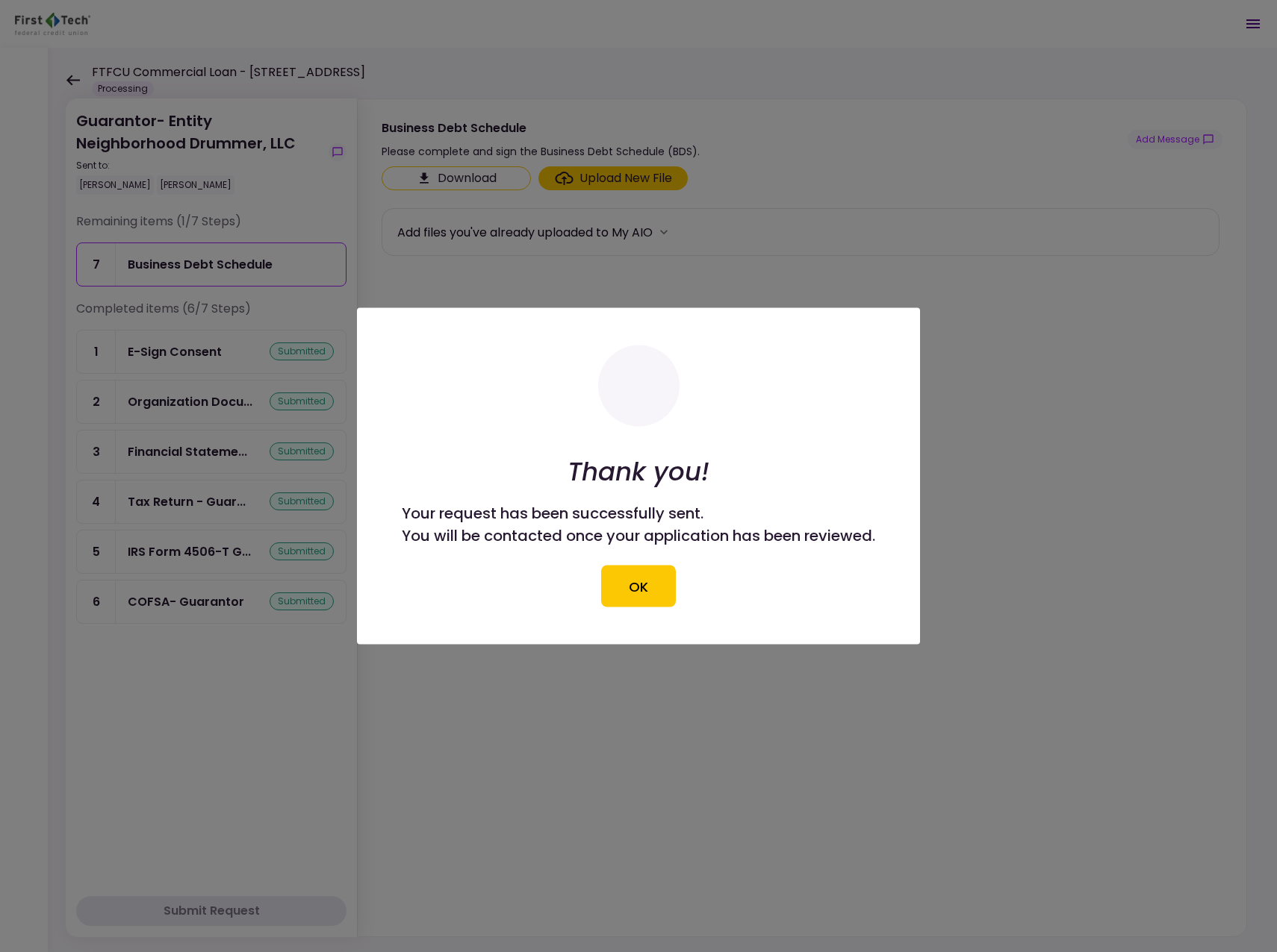
click at [623, 586] on button "OK" at bounding box center [638, 586] width 75 height 42
